Goal: Transaction & Acquisition: Purchase product/service

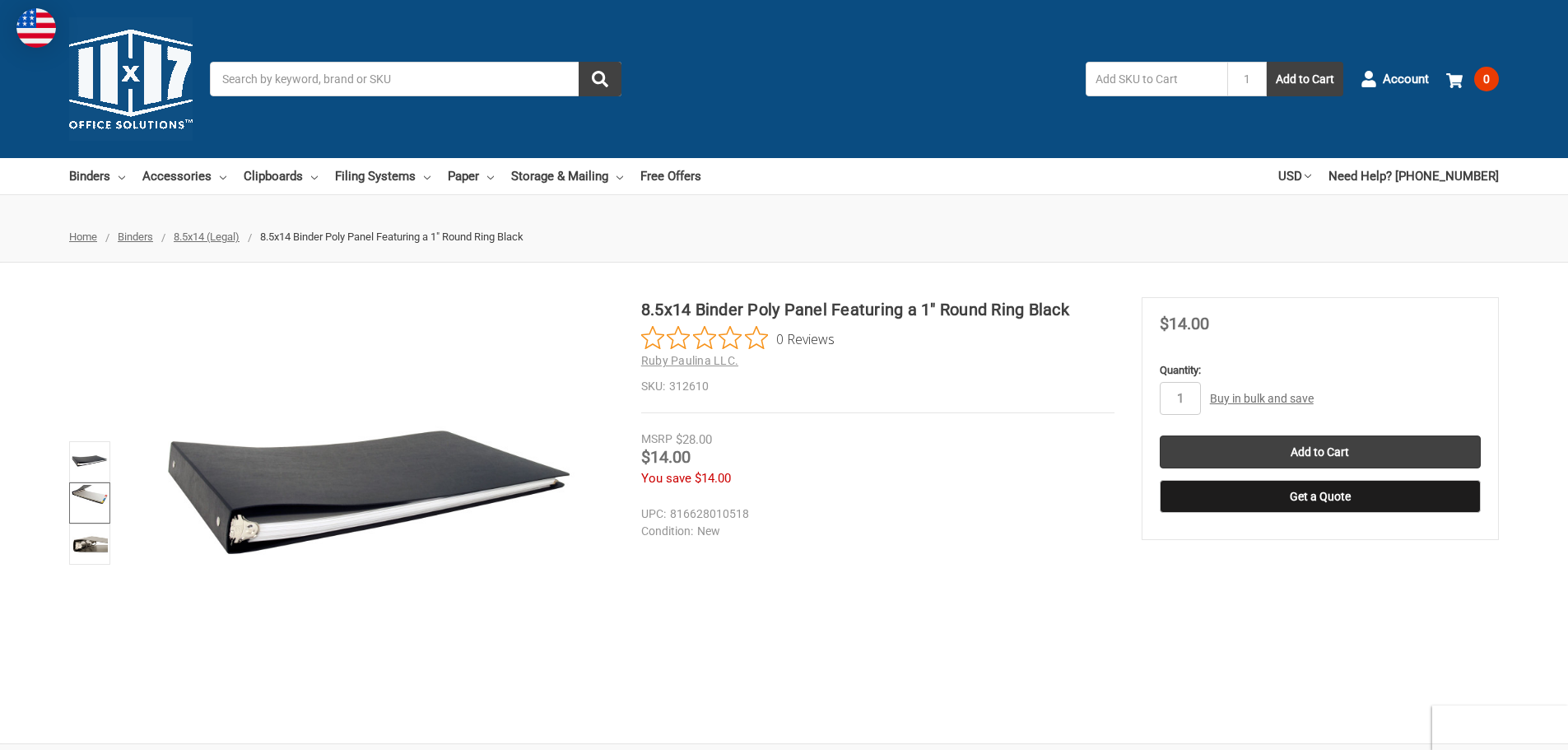
click at [92, 500] on img at bounding box center [90, 503] width 36 height 36
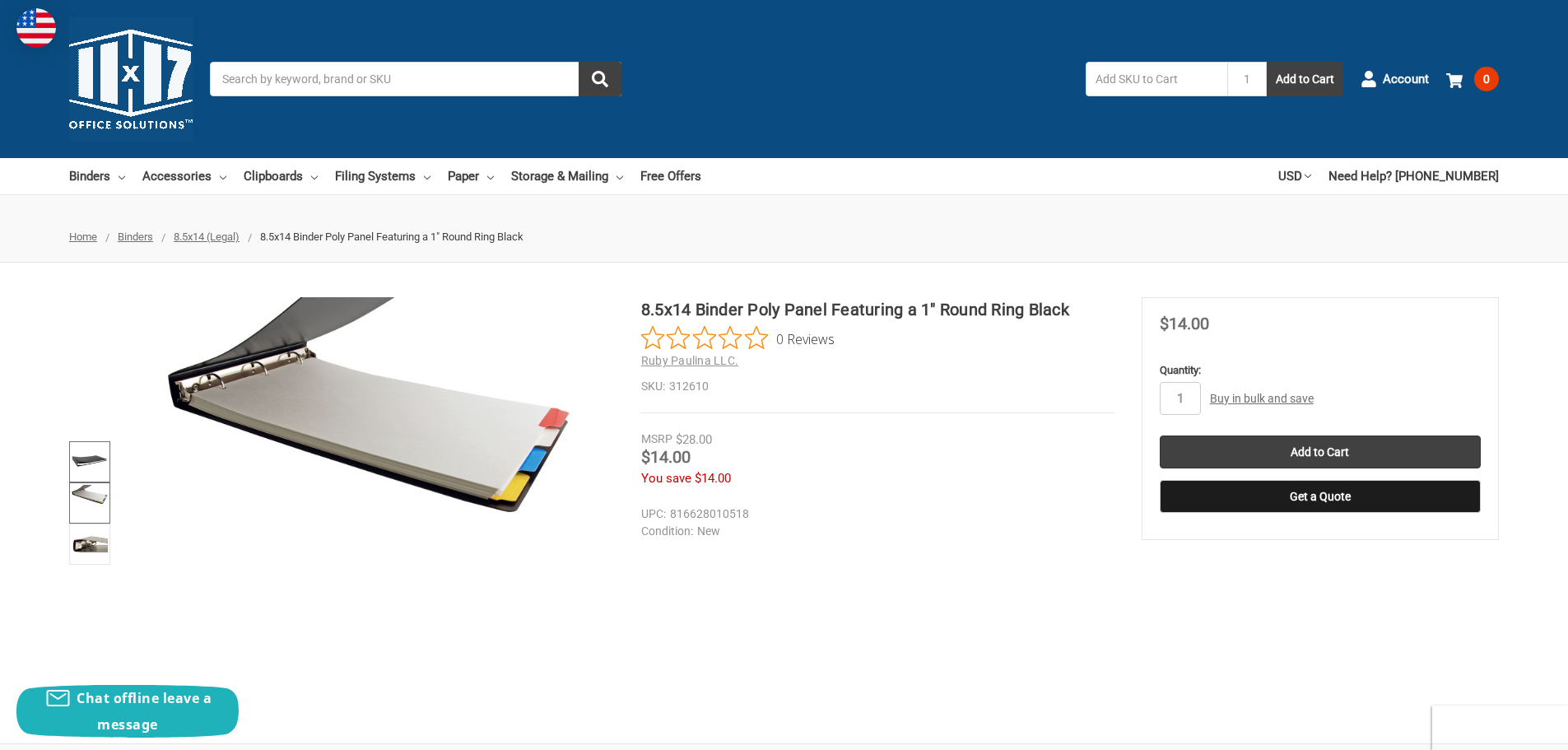
click at [96, 452] on img at bounding box center [90, 461] width 36 height 36
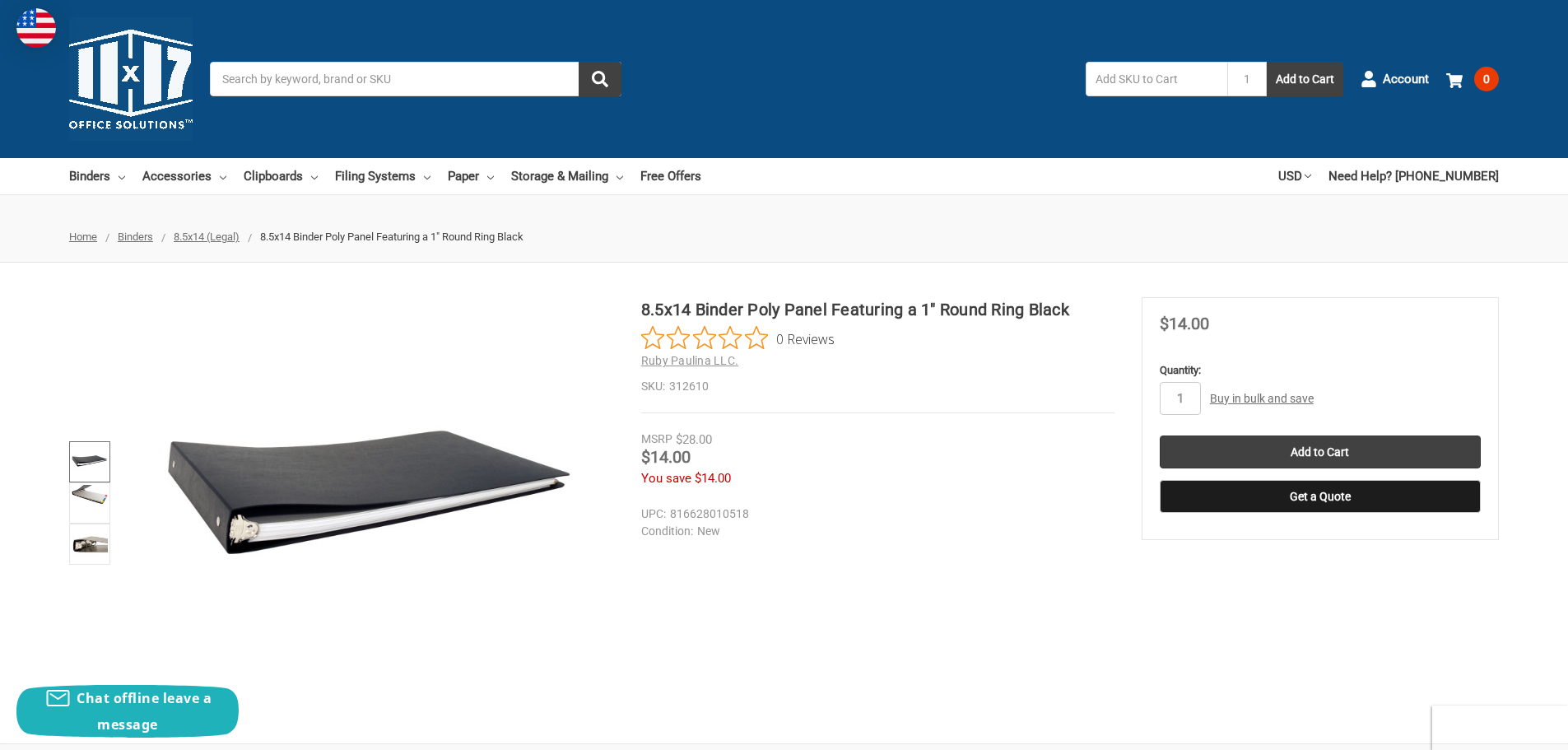
click at [65, 513] on li at bounding box center [90, 503] width 49 height 41
click at [65, 511] on li at bounding box center [90, 503] width 49 height 41
click at [90, 494] on img at bounding box center [90, 503] width 36 height 36
